Goal: Complete application form

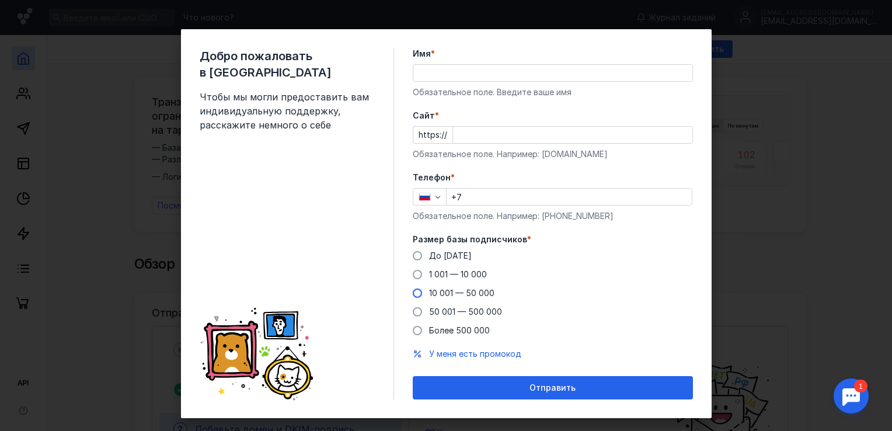
click at [415, 291] on span at bounding box center [417, 292] width 9 height 9
click at [0, 0] on input "10 001 — 50 000" at bounding box center [0, 0] width 0 height 0
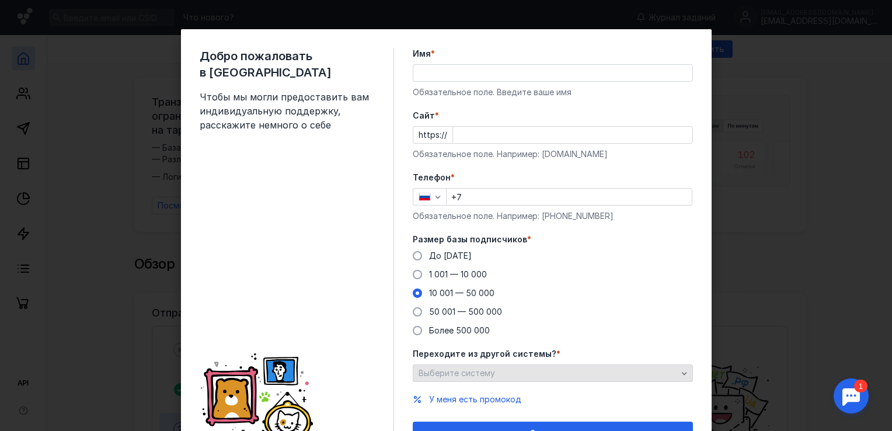
click at [571, 373] on div "Выберите систему" at bounding box center [548, 373] width 264 height 10
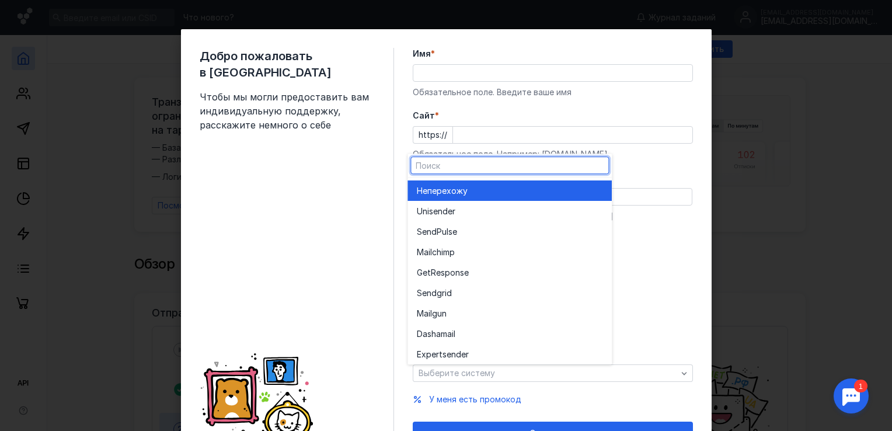
click at [496, 200] on div "Не перехожу" at bounding box center [510, 190] width 186 height 20
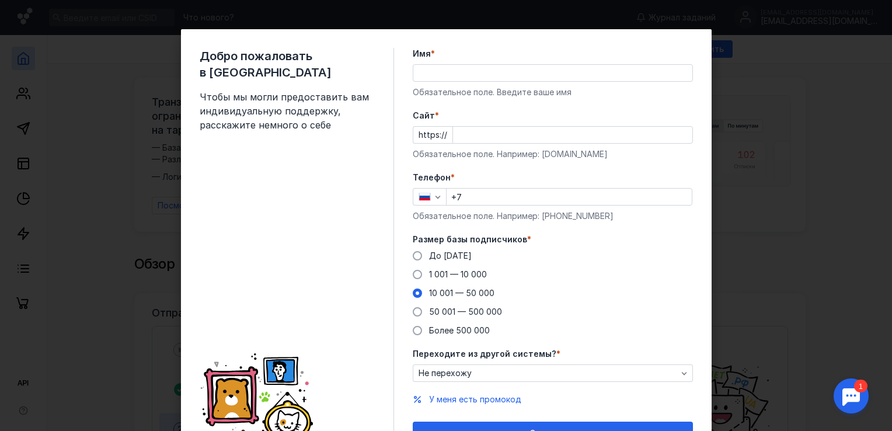
click at [507, 130] on input "Cайт *" at bounding box center [572, 135] width 239 height 16
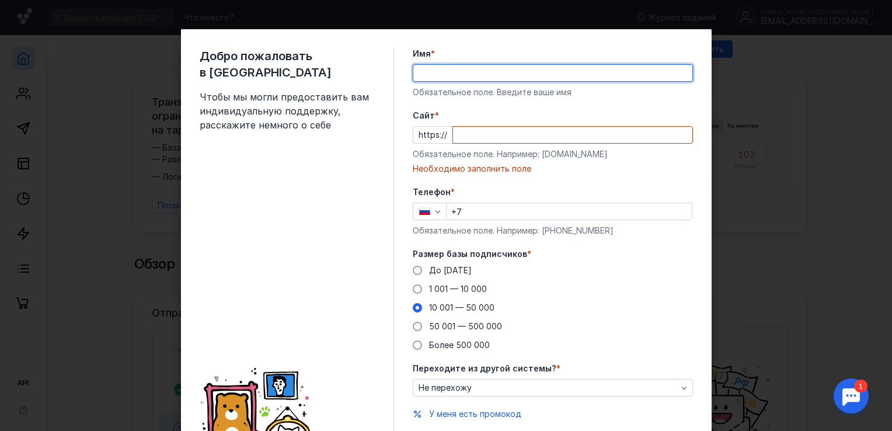
click at [486, 82] on div "Имя * Обязательное поле. Введите ваше имя" at bounding box center [553, 73] width 280 height 50
type input "[PERSON_NAME]"
click at [488, 137] on input "Cайт *" at bounding box center [572, 135] width 239 height 16
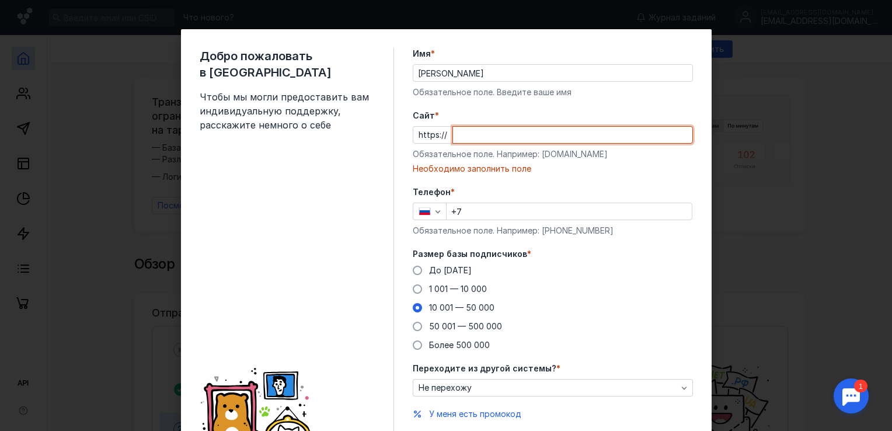
paste input "[DOMAIN_NAME][URL]"
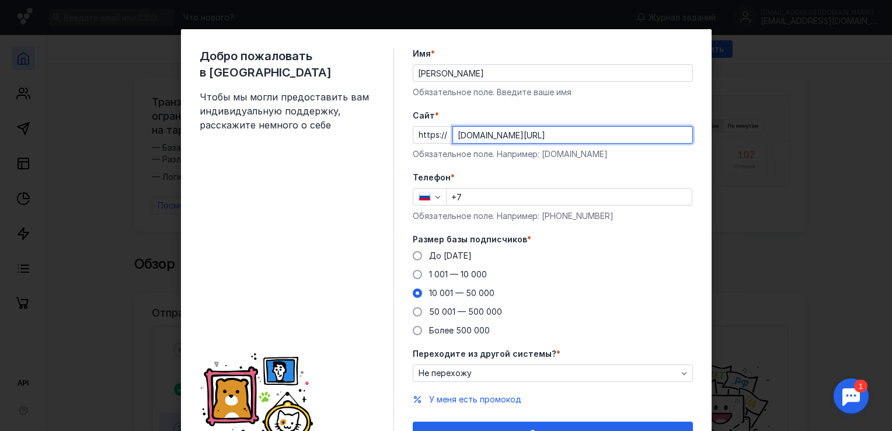
type input "[DOMAIN_NAME][URL]"
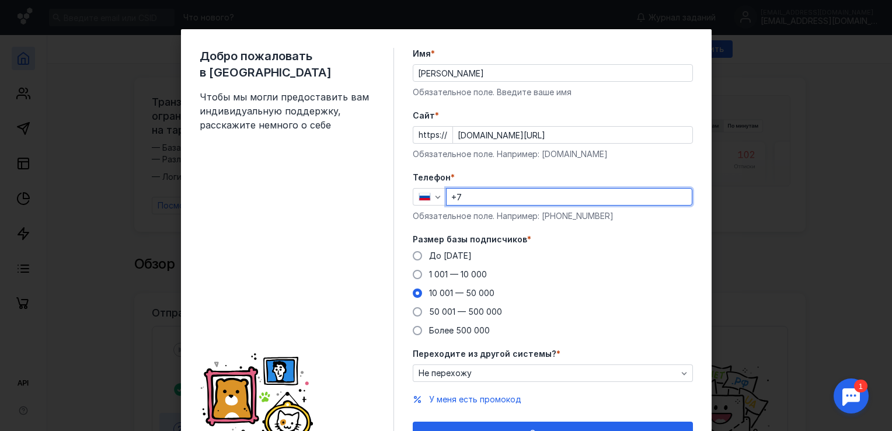
drag, startPoint x: 501, startPoint y: 196, endPoint x: 493, endPoint y: 208, distance: 14.2
click at [493, 208] on div "Телефон * +7 Обязательное поле. Например: [PHONE_NUMBER]" at bounding box center [553, 197] width 280 height 50
type input "[PHONE_NUMBER]"
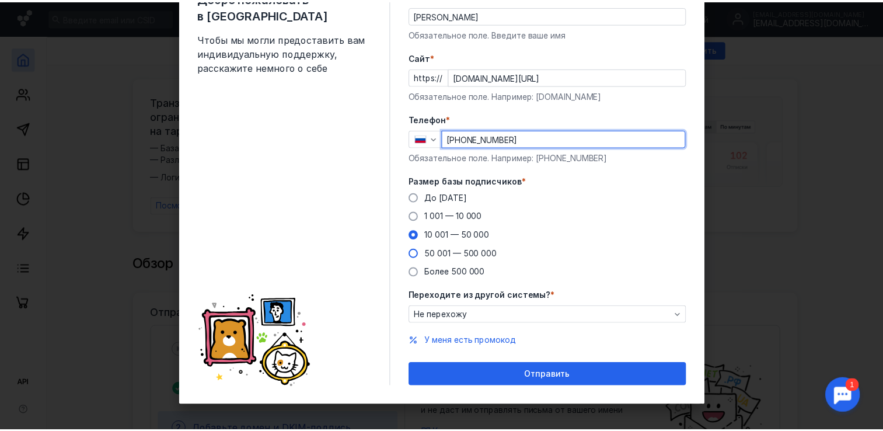
scroll to position [61, 0]
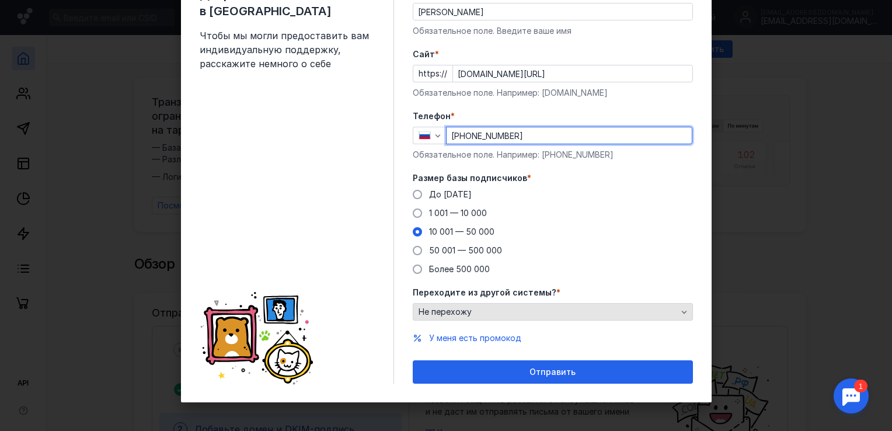
click at [504, 309] on div "Не перехожу" at bounding box center [548, 312] width 264 height 10
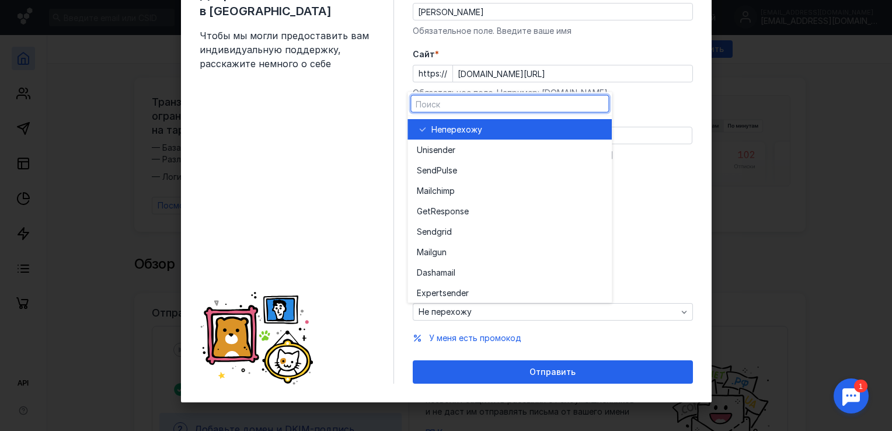
click at [482, 134] on span "перехожу" at bounding box center [462, 129] width 40 height 12
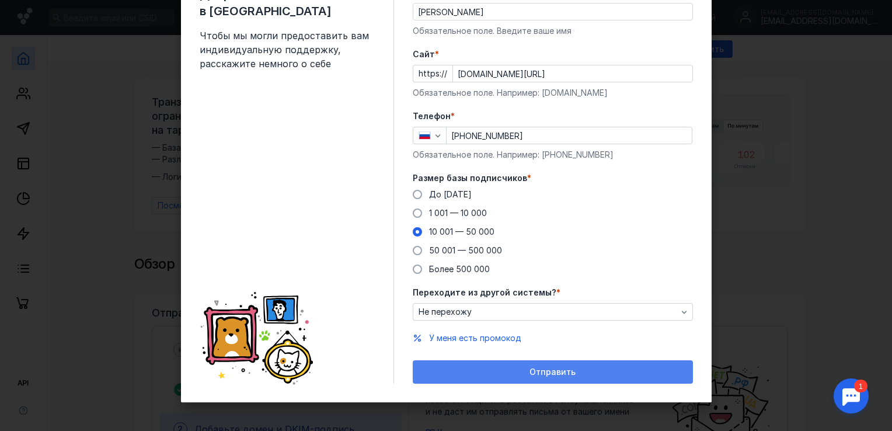
click at [559, 374] on span "Отправить" at bounding box center [552, 372] width 46 height 10
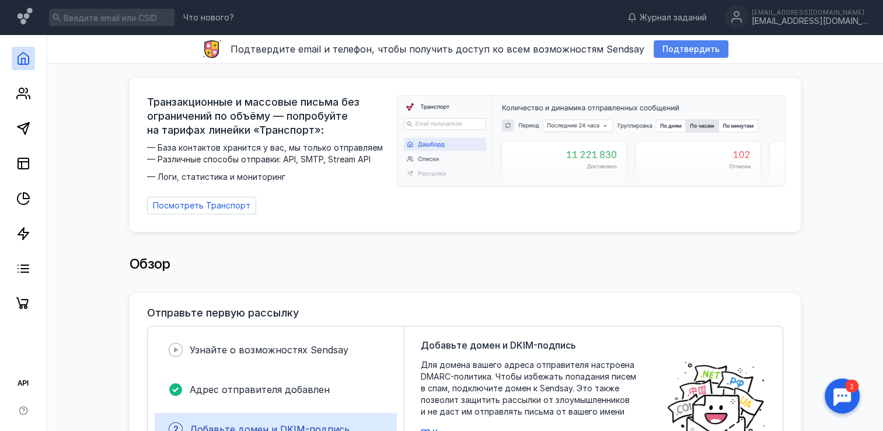
click at [705, 48] on span "Подтвердить" at bounding box center [690, 49] width 57 height 10
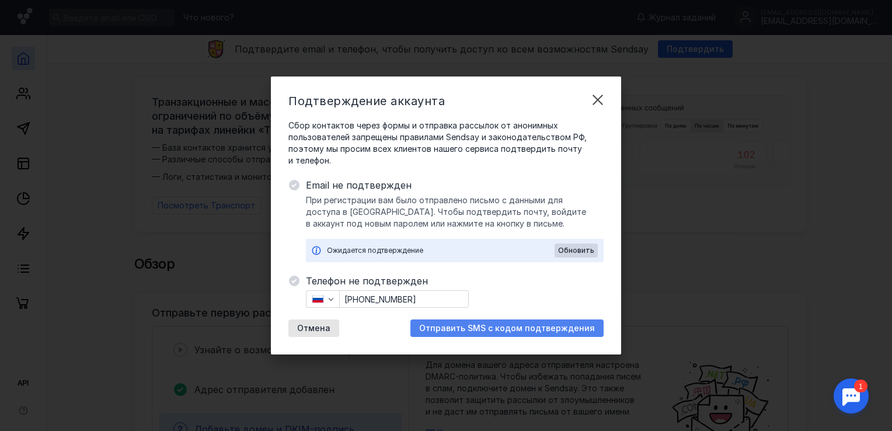
click at [521, 329] on span "Отправить SMS с кодом подтверждения" at bounding box center [507, 328] width 176 height 10
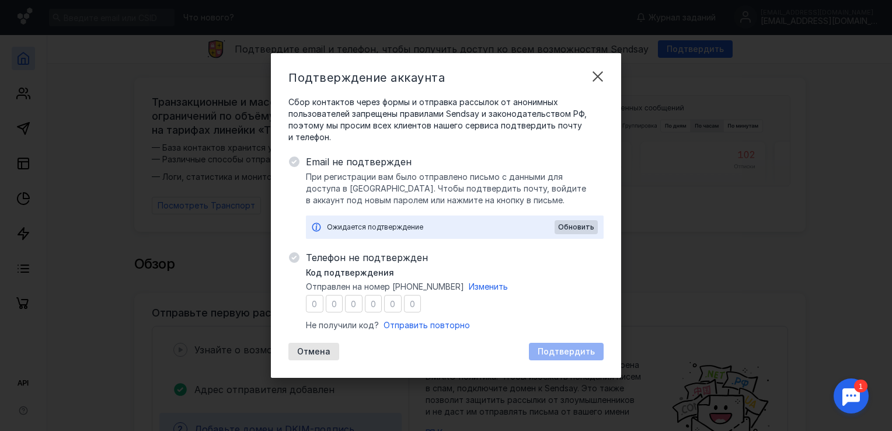
type input "0"
type input "6"
type input "0"
type input "1"
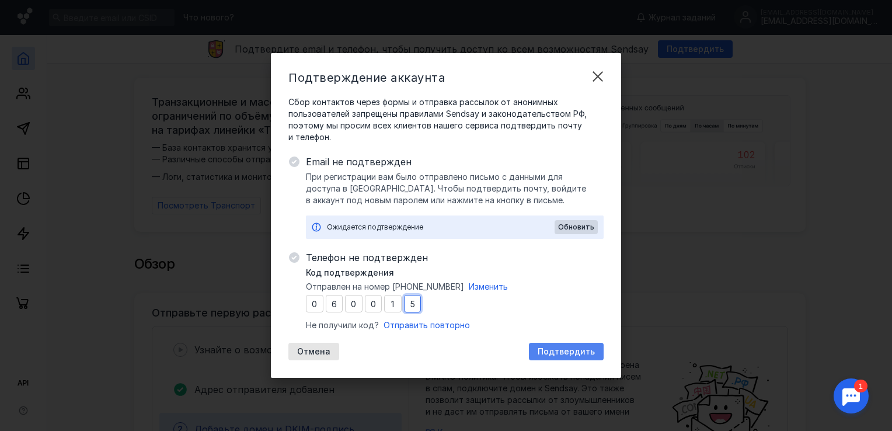
type input "5"
click at [539, 358] on div "Подтвердить" at bounding box center [566, 352] width 75 height 18
